Goal: Information Seeking & Learning: Check status

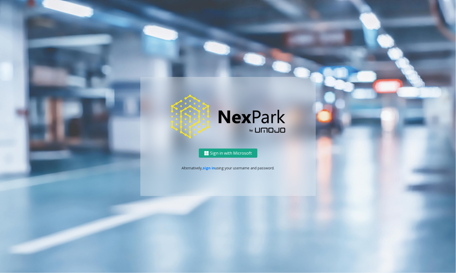
click at [234, 157] on button "Sign in with Microsoft" at bounding box center [228, 153] width 58 height 9
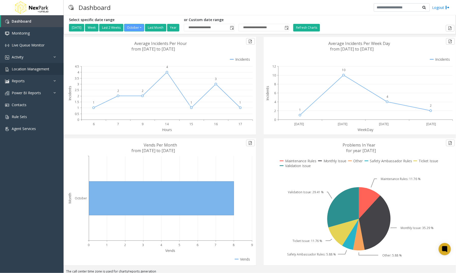
click at [29, 70] on span "Location Management" at bounding box center [31, 69] width 38 height 5
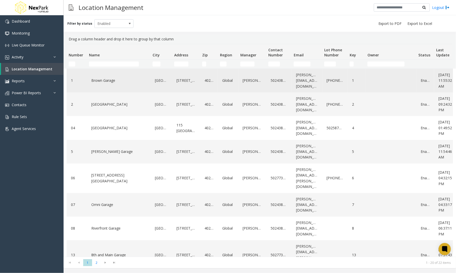
click at [100, 82] on link "Brown Garage" at bounding box center [118, 81] width 57 height 8
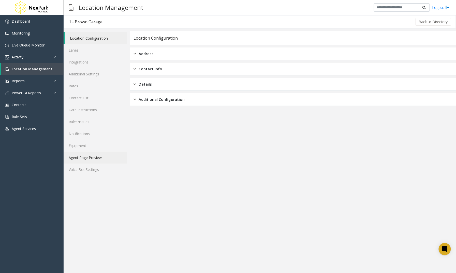
click at [79, 158] on link "Agent Page Preview" at bounding box center [95, 158] width 63 height 12
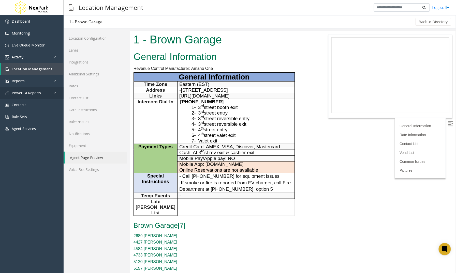
click at [20, 93] on span "Power BI Reports" at bounding box center [26, 93] width 29 height 5
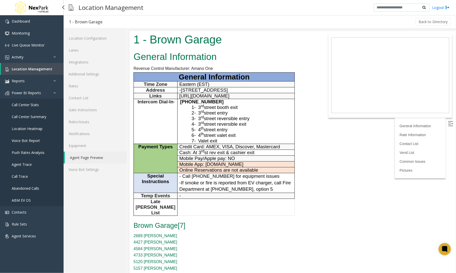
click at [26, 105] on span "Call Center Stats" at bounding box center [25, 104] width 27 height 5
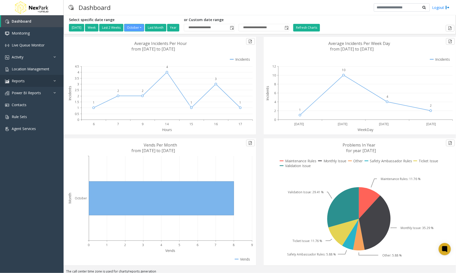
click at [16, 81] on span "Reports" at bounding box center [18, 81] width 13 height 5
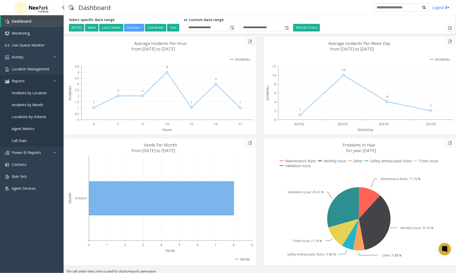
click at [20, 141] on span "Call Stats" at bounding box center [19, 140] width 15 height 5
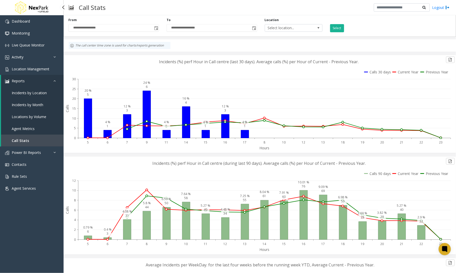
click at [18, 129] on span "Agent Metrics" at bounding box center [23, 128] width 23 height 5
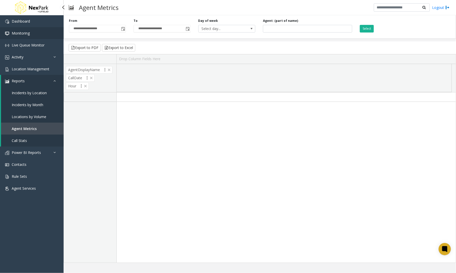
click at [15, 35] on span "Monitoring" at bounding box center [21, 33] width 18 height 5
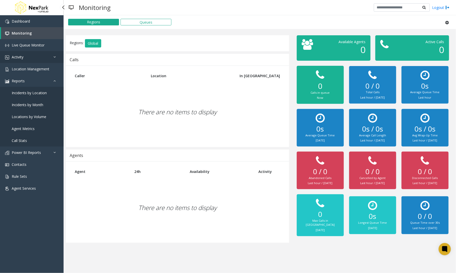
click at [15, 57] on span "Activity" at bounding box center [18, 57] width 12 height 5
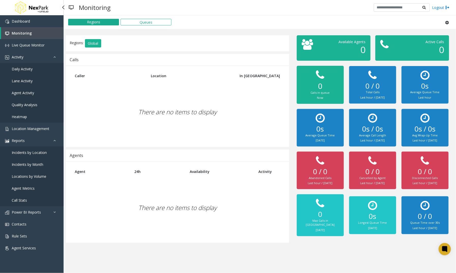
click at [16, 94] on span "Agent Activity" at bounding box center [23, 93] width 22 height 5
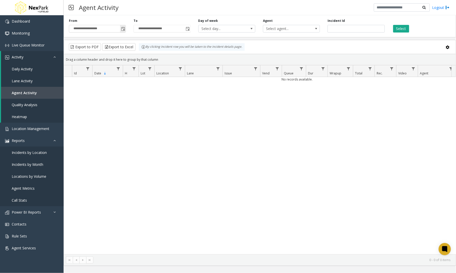
click at [125, 28] on span "Toggle popup" at bounding box center [123, 29] width 4 height 4
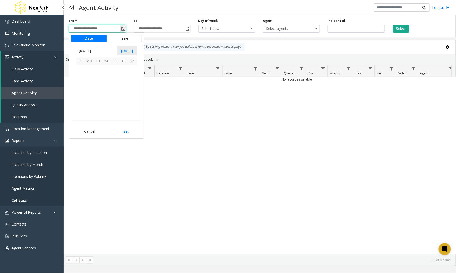
scroll to position [91316, 0]
click at [107, 68] on span "1" at bounding box center [106, 69] width 9 height 9
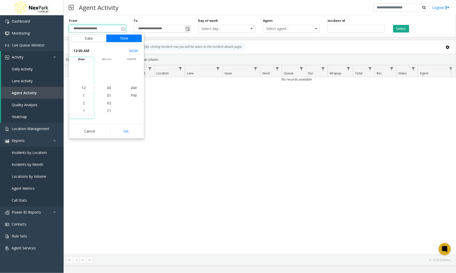
click at [162, 28] on input "**********" at bounding box center [162, 28] width 56 height 7
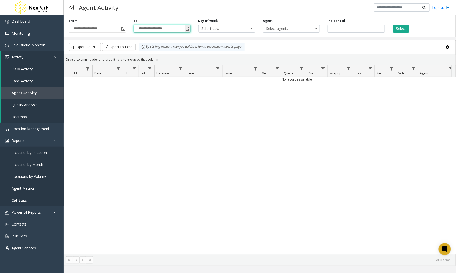
click at [187, 30] on span "Toggle popup" at bounding box center [188, 29] width 4 height 4
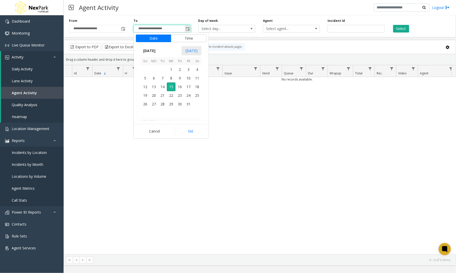
scroll to position [8, 0]
click at [170, 87] on span "15" at bounding box center [171, 87] width 9 height 9
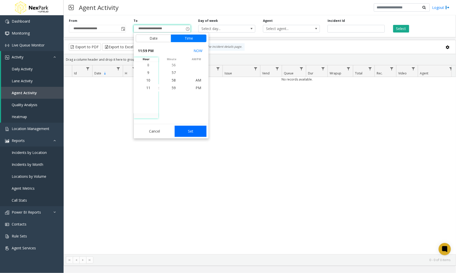
click at [190, 132] on button "Set" at bounding box center [191, 131] width 32 height 11
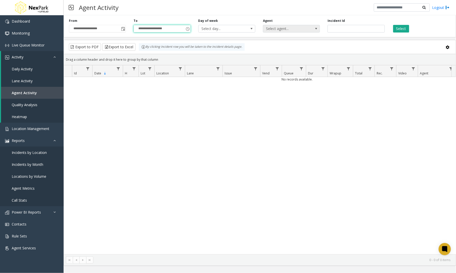
click at [277, 29] on span "Select agent..." at bounding box center [285, 28] width 45 height 7
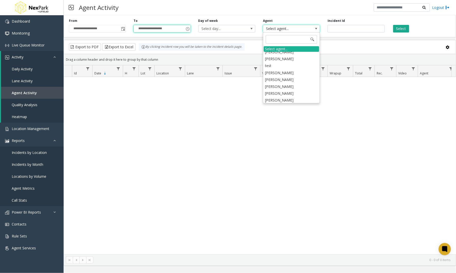
scroll to position [183, 0]
click at [269, 49] on div "Select agent..." at bounding box center [291, 49] width 55 height 6
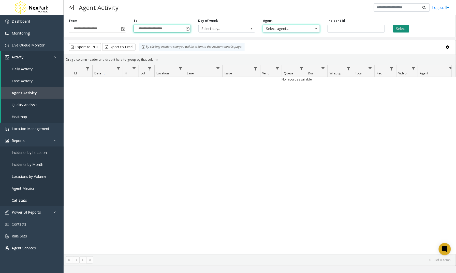
click at [399, 28] on button "Select" at bounding box center [401, 29] width 16 height 8
click at [400, 31] on button "Select" at bounding box center [401, 29] width 16 height 8
click at [13, 20] on span "Dashboard" at bounding box center [21, 21] width 18 height 5
